Goal: Task Accomplishment & Management: Complete application form

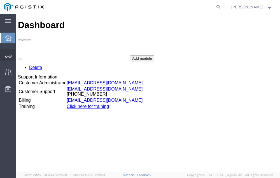
click at [0, 0] on span "Shipment Manager" at bounding box center [0, 0] width 0 height 0
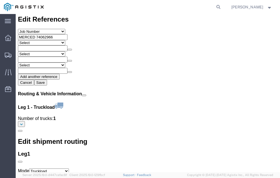
scroll to position [625, 0]
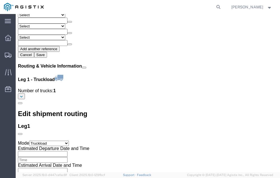
click link "Confirm"
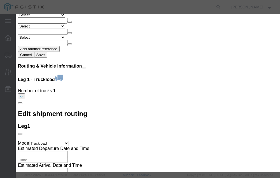
click input "checkbox"
checkbox input "true"
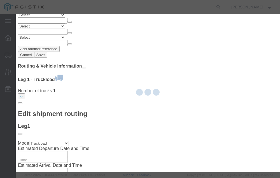
type input "Neil Coehlo"
type input "559-217-7289"
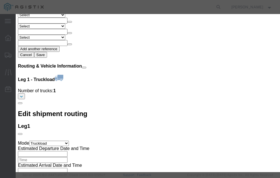
click input "text"
type input "56877585"
click button "Submit"
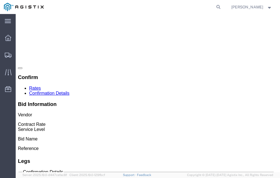
scroll to position [0, 0]
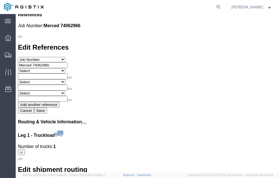
scroll to position [649, 0]
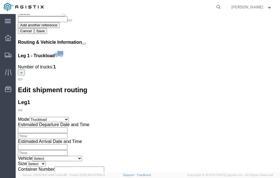
click link "Confirm"
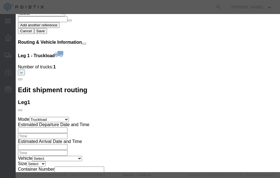
click input "checkbox"
checkbox input "true"
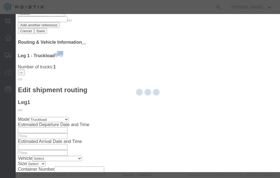
type input "Neil Coehlo"
type input "559-217-7289"
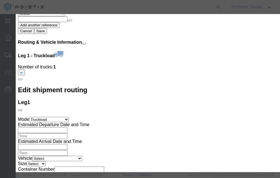
click input "text"
type input "56878087"
click button "Submit"
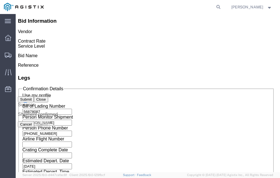
scroll to position [0, 0]
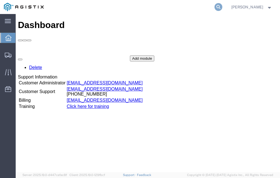
click at [223, 7] on icon at bounding box center [219, 7] width 8 height 8
type input "56855743"
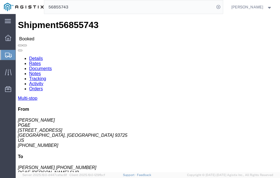
click link "Tracking"
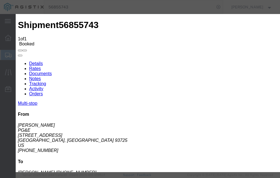
type input "09/19/2025"
type input "1:00 PM"
select select "DELIVRED"
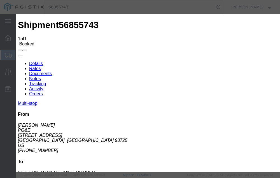
type input "09/19/2025"
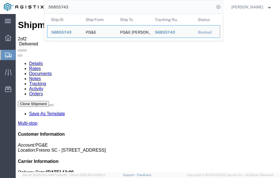
click at [82, 6] on input "56855743" at bounding box center [129, 6] width 170 height 13
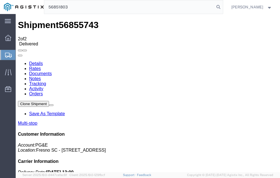
type input "56851803"
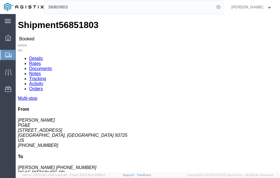
click link "Tracking"
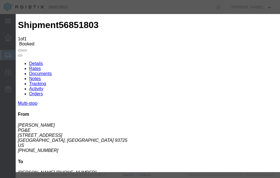
type input "09/19/2025"
type input "1:00 PM"
select select "DELIVRED"
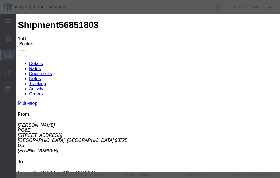
type input "[DATE]"
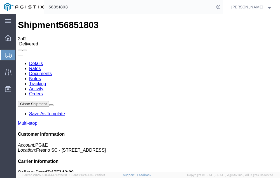
click at [82, 5] on input "56851803" at bounding box center [129, 6] width 170 height 13
type input "56805888"
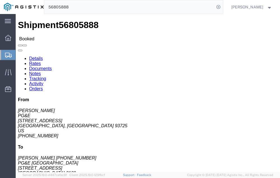
click link "Tracking"
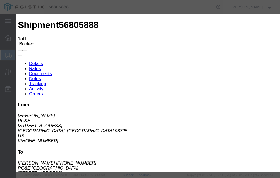
type input "09/19/2025"
type input "1:00 PM"
select select "DELIVRED"
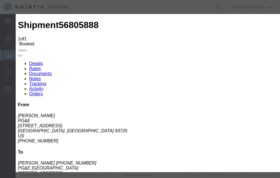
type input "09/19/2025"
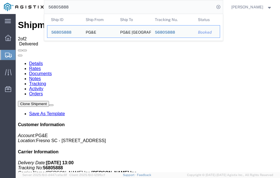
click at [82, 6] on input "56805888" at bounding box center [129, 6] width 170 height 13
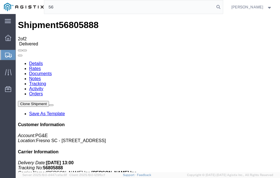
type input "5"
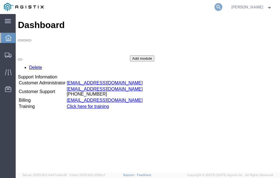
click at [223, 6] on icon at bounding box center [219, 7] width 8 height 8
type input "56805944"
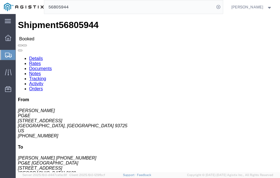
click link "Tracking"
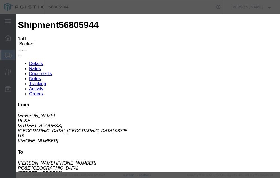
type input "09/19/2025"
type input "2:00 PM"
select select "DELIVRED"
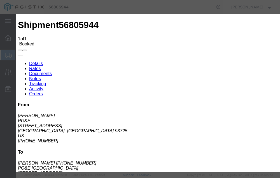
type input "09/19/2025"
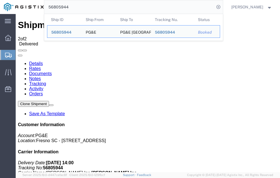
click at [83, 6] on input "56805944" at bounding box center [129, 6] width 170 height 13
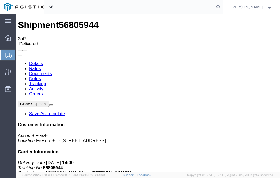
type input "5"
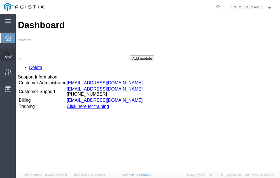
click at [0, 0] on span "Shipment Manager" at bounding box center [0, 0] width 0 height 0
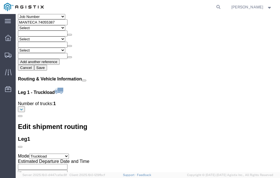
scroll to position [674, 0]
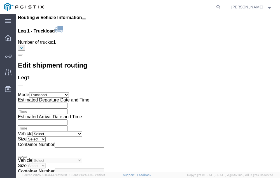
click link "Confirm"
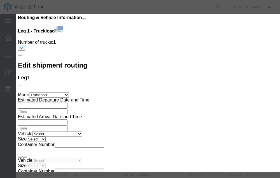
click input "checkbox"
checkbox input "true"
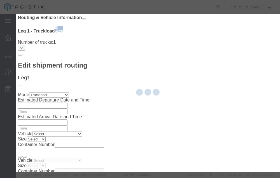
type input "[PERSON_NAME]"
type input "[PHONE_NUMBER]"
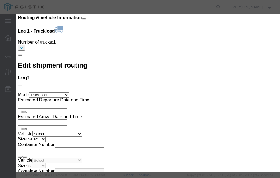
click input "text"
type input "56879648"
click button "Submit"
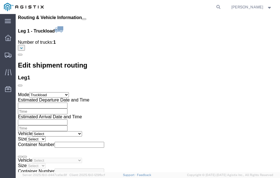
scroll to position [0, 0]
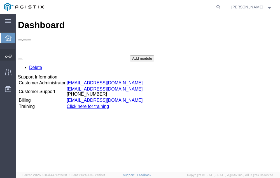
click at [0, 0] on span "Shipment Manager" at bounding box center [0, 0] width 0 height 0
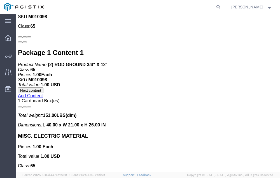
scroll to position [1164, 0]
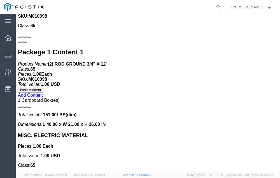
click link "Confirm"
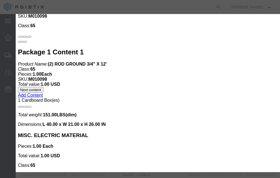
click input "checkbox"
checkbox input "true"
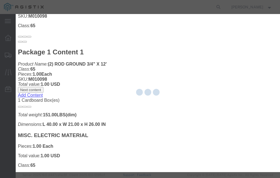
type input "[PERSON_NAME]"
type input "[PHONE_NUMBER]"
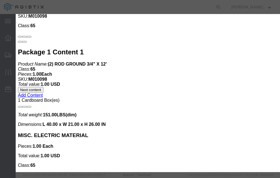
click input "text"
type input "56882955"
click button "Submit"
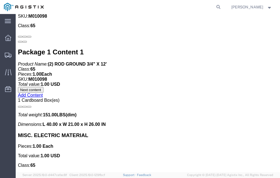
scroll to position [0, 0]
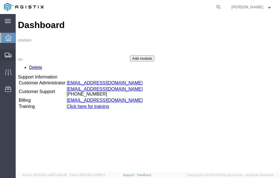
click at [0, 0] on span "Shipment Manager" at bounding box center [0, 0] width 0 height 0
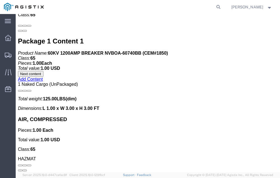
scroll to position [1186, 0]
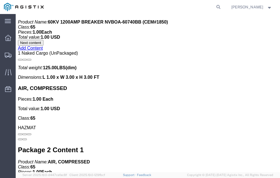
click link "Confirm"
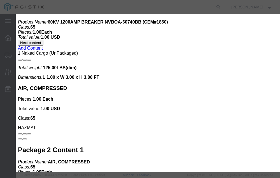
click input "checkbox"
checkbox input "true"
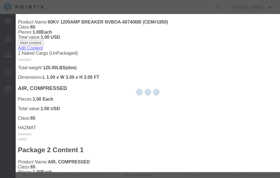
type input "[PERSON_NAME]"
type input "[PHONE_NUMBER]"
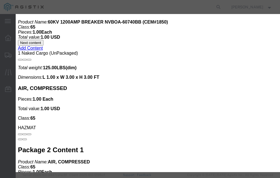
click input "text"
type input "56883351"
click button "Submit"
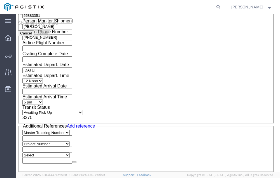
scroll to position [0, 0]
